Goal: Information Seeking & Learning: Understand process/instructions

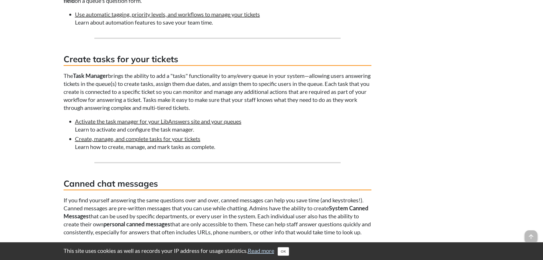
scroll to position [655, 0]
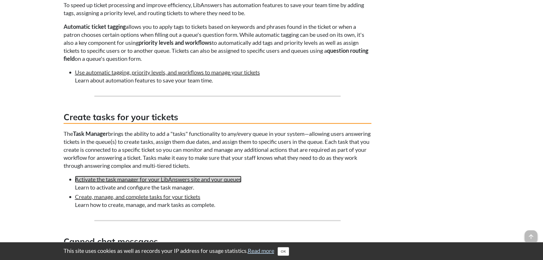
click at [208, 179] on link "Activate the task manager for your LibAnswers site and your queues" at bounding box center [158, 178] width 166 height 7
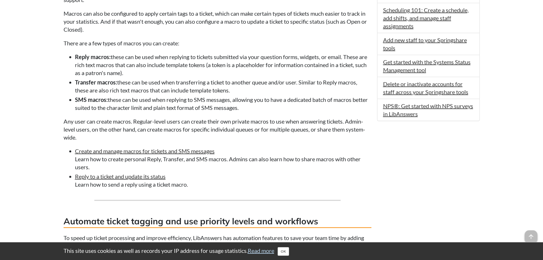
scroll to position [427, 0]
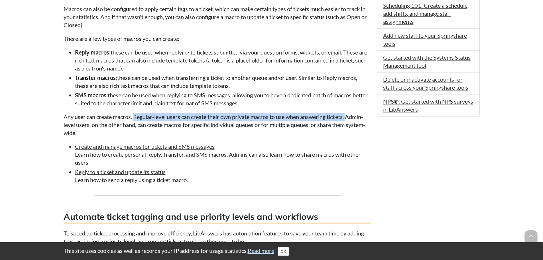
drag, startPoint x: 349, startPoint y: 117, endPoint x: 135, endPoint y: 117, distance: 213.9
click at [135, 117] on p "Any user can create macros. Regular-level users can create their own private ma…" at bounding box center [218, 125] width 308 height 24
click at [455, 115] on li "NPS®: Get started with NPS surveys in LibAnswers" at bounding box center [428, 105] width 102 height 22
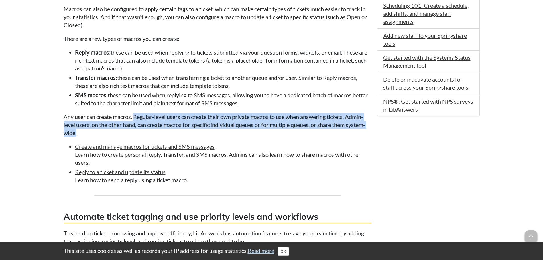
drag, startPoint x: 134, startPoint y: 114, endPoint x: 161, endPoint y: 132, distance: 32.6
click at [161, 132] on p "Any user can create macros. Regular-level users can create their own private ma…" at bounding box center [218, 125] width 308 height 24
copy p "Regular-level users can create their own private macros to use when answering t…"
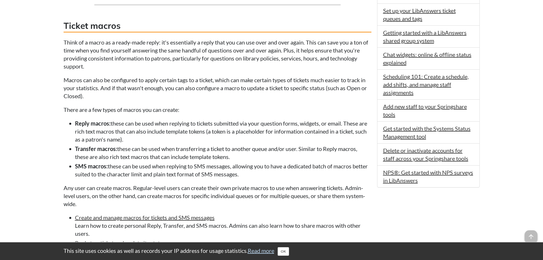
scroll to position [370, 0]
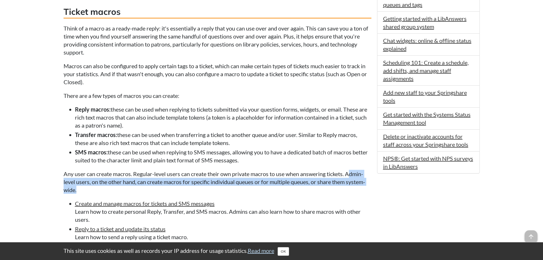
drag, startPoint x: 352, startPoint y: 174, endPoint x: 357, endPoint y: 188, distance: 15.6
click at [357, 188] on p "Any user can create macros. Regular-level users can create their own private ma…" at bounding box center [218, 181] width 308 height 24
click at [267, 184] on p "Any user can create macros. Regular-level users can create their own private ma…" at bounding box center [218, 181] width 308 height 24
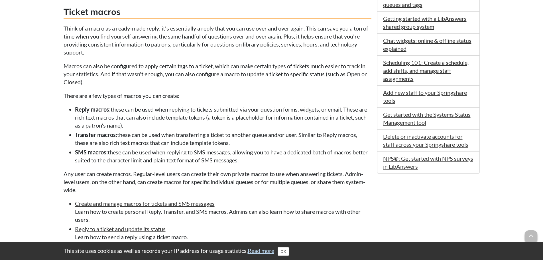
click at [63, 170] on div "FAQ content Improve staff efficiency with dashboard views, ticket macros, autom…" at bounding box center [271, 194] width 424 height 935
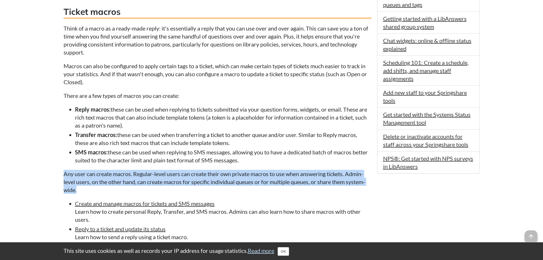
drag, startPoint x: 68, startPoint y: 174, endPoint x: 357, endPoint y: 186, distance: 289.6
click at [357, 186] on p "Any user can create macros. Regular-level users can create their own private ma…" at bounding box center [218, 181] width 308 height 24
copy p "Any user can create macros. Regular-level users can create their own private ma…"
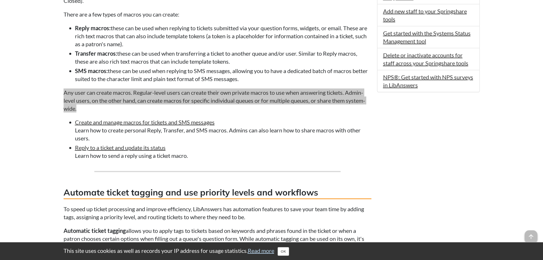
scroll to position [456, 0]
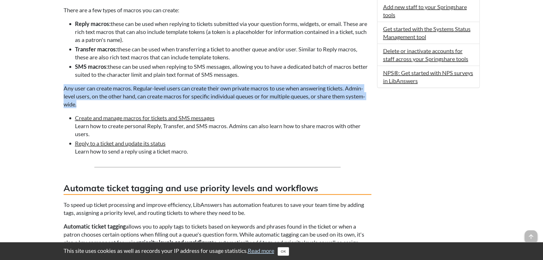
drag, startPoint x: 185, startPoint y: 114, endPoint x: 269, endPoint y: 110, distance: 84.4
click at [185, 114] on li "Create and manage macros for tickets and SMS messages Learn how to create perso…" at bounding box center [223, 126] width 296 height 24
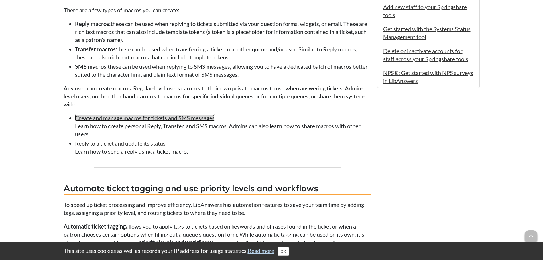
click at [169, 120] on link "Create and manage macros for tickets and SMS messages" at bounding box center [145, 117] width 140 height 7
